Goal: Information Seeking & Learning: Learn about a topic

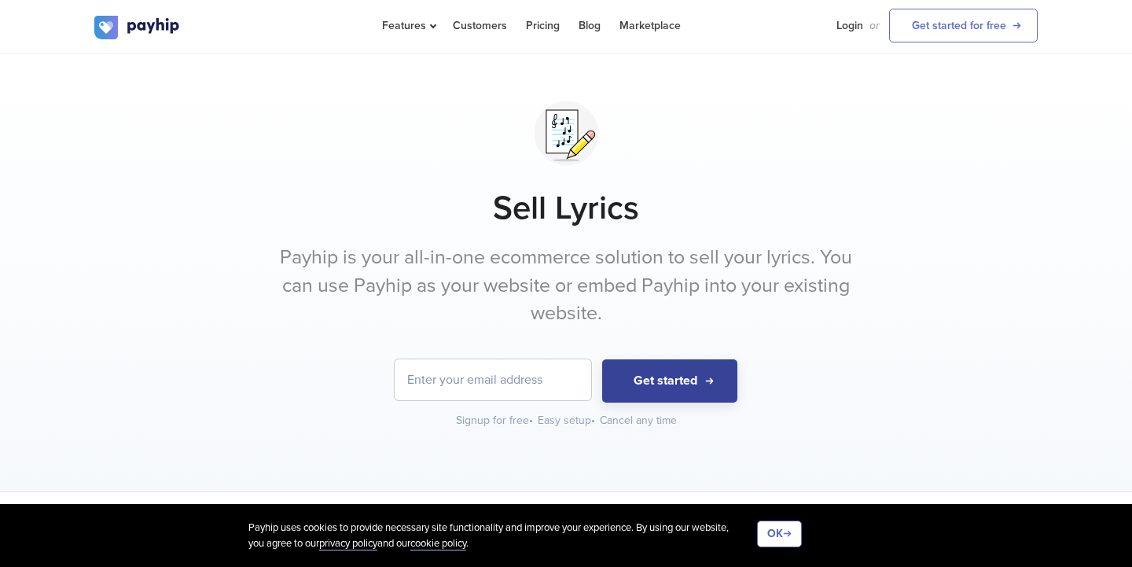
click at [676, 378] on button "Get started" at bounding box center [669, 380] width 135 height 43
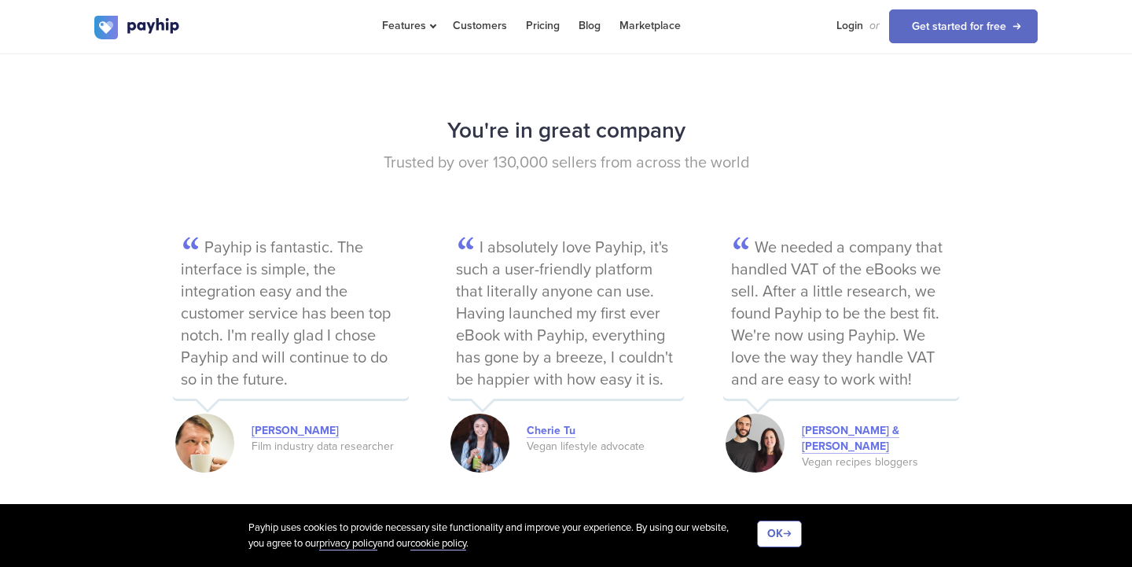
scroll to position [2108, 0]
click at [953, 30] on link "Get started for free" at bounding box center [963, 26] width 149 height 34
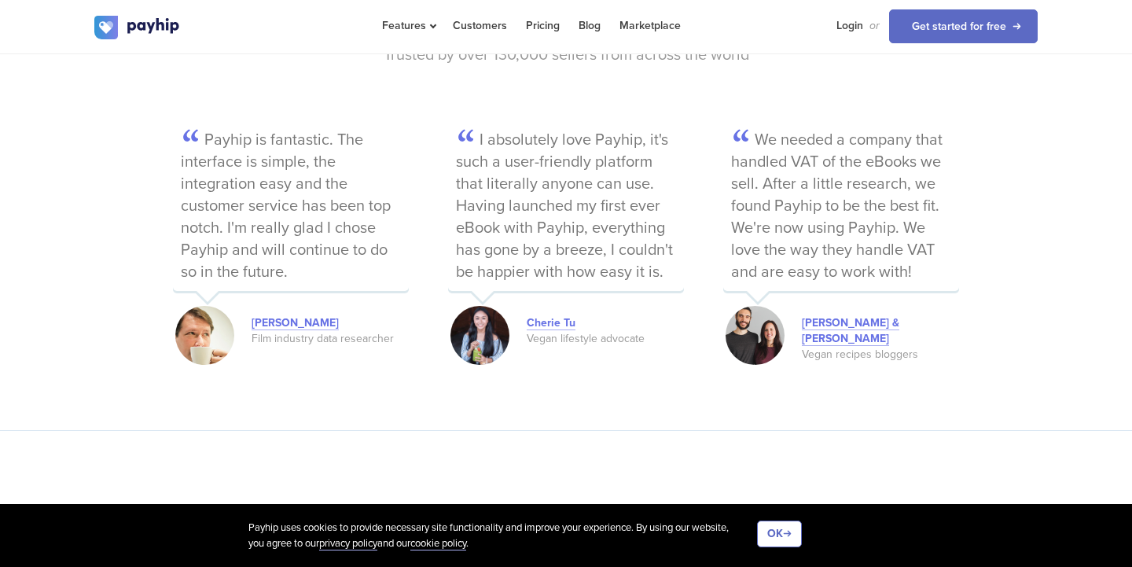
scroll to position [2217, 0]
click at [540, 322] on link "Cherie Tu" at bounding box center [551, 321] width 49 height 14
click at [305, 317] on link "[PERSON_NAME]" at bounding box center [294, 321] width 87 height 14
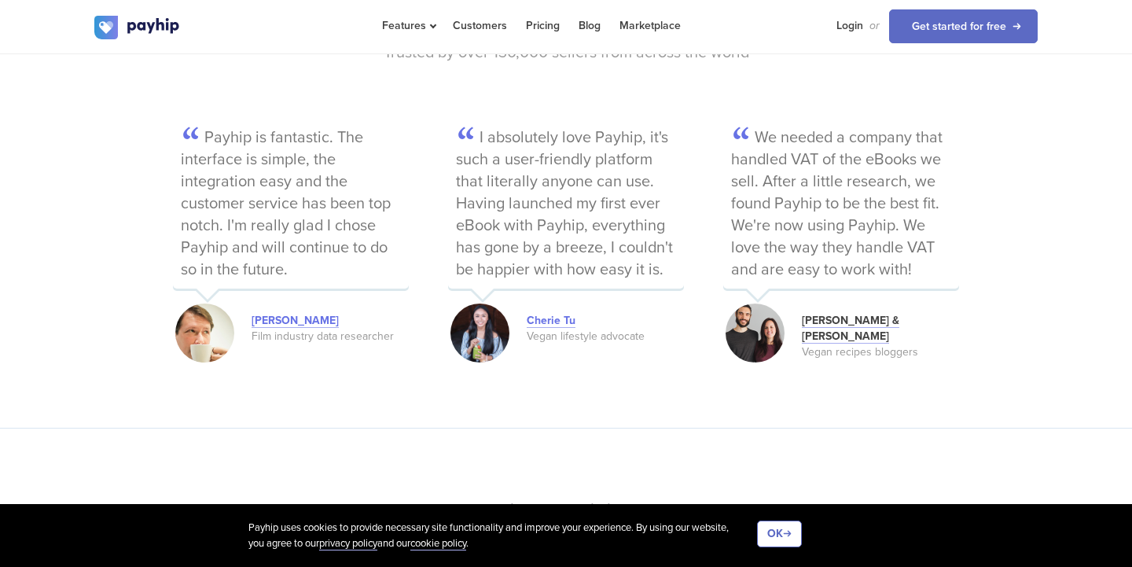
click at [824, 321] on link "[PERSON_NAME] & [PERSON_NAME]" at bounding box center [850, 329] width 97 height 30
click at [762, 328] on img at bounding box center [754, 332] width 59 height 59
click at [840, 314] on link "[PERSON_NAME] & [PERSON_NAME]" at bounding box center [850, 329] width 97 height 30
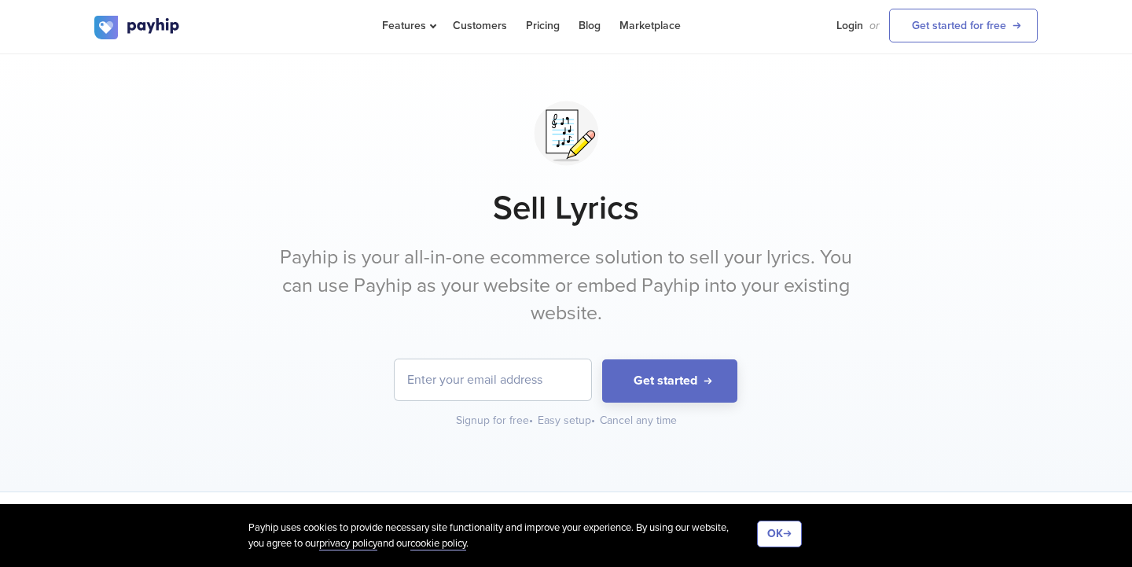
click at [541, 20] on link "Pricing" at bounding box center [543, 25] width 34 height 51
